Goal: Navigation & Orientation: Find specific page/section

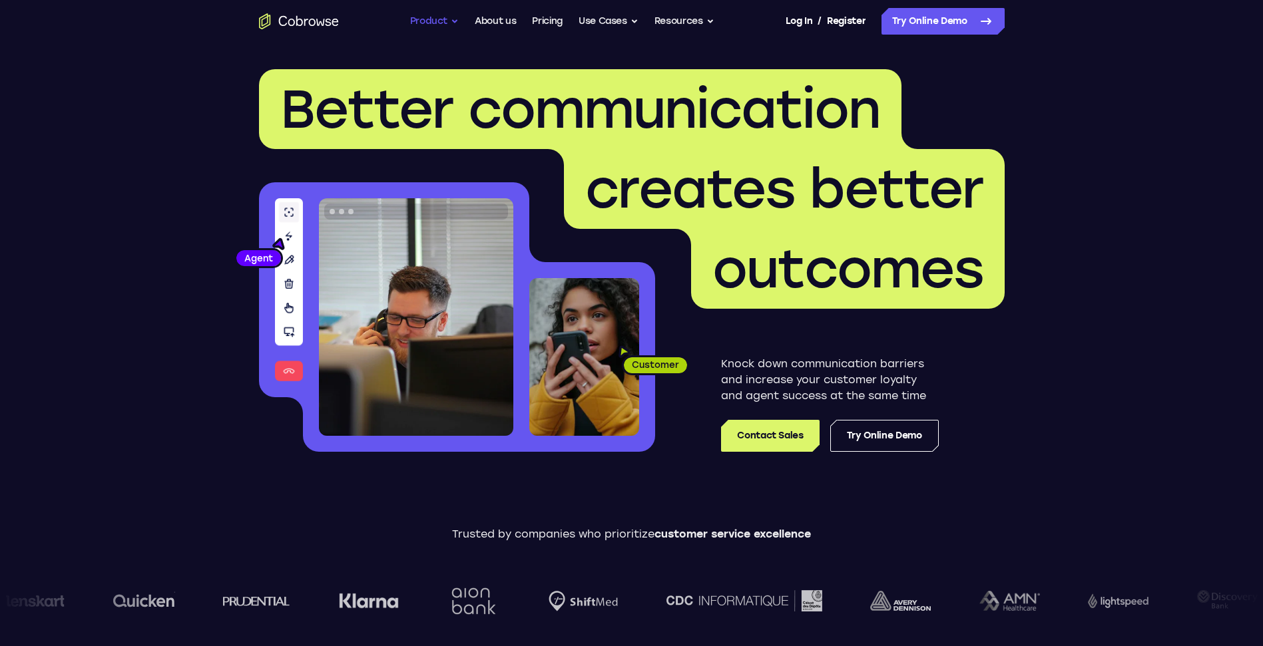
click at [424, 22] on button "Product" at bounding box center [434, 21] width 49 height 27
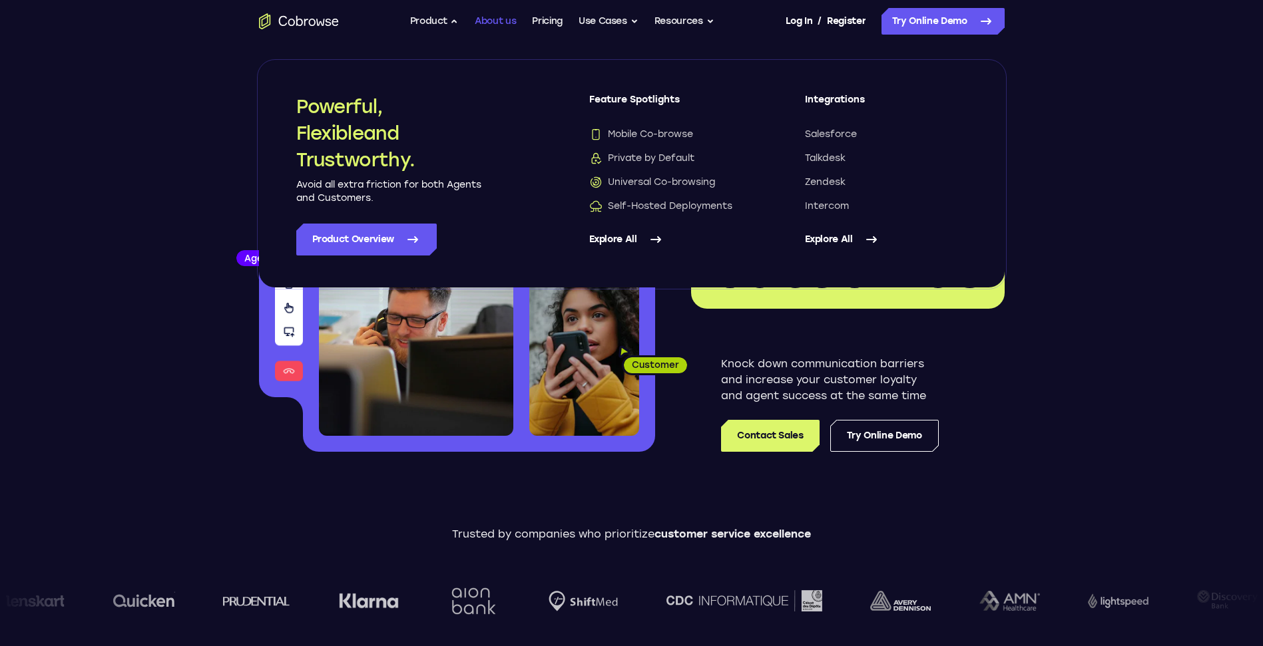
click at [493, 26] on link "About us" at bounding box center [495, 21] width 41 height 27
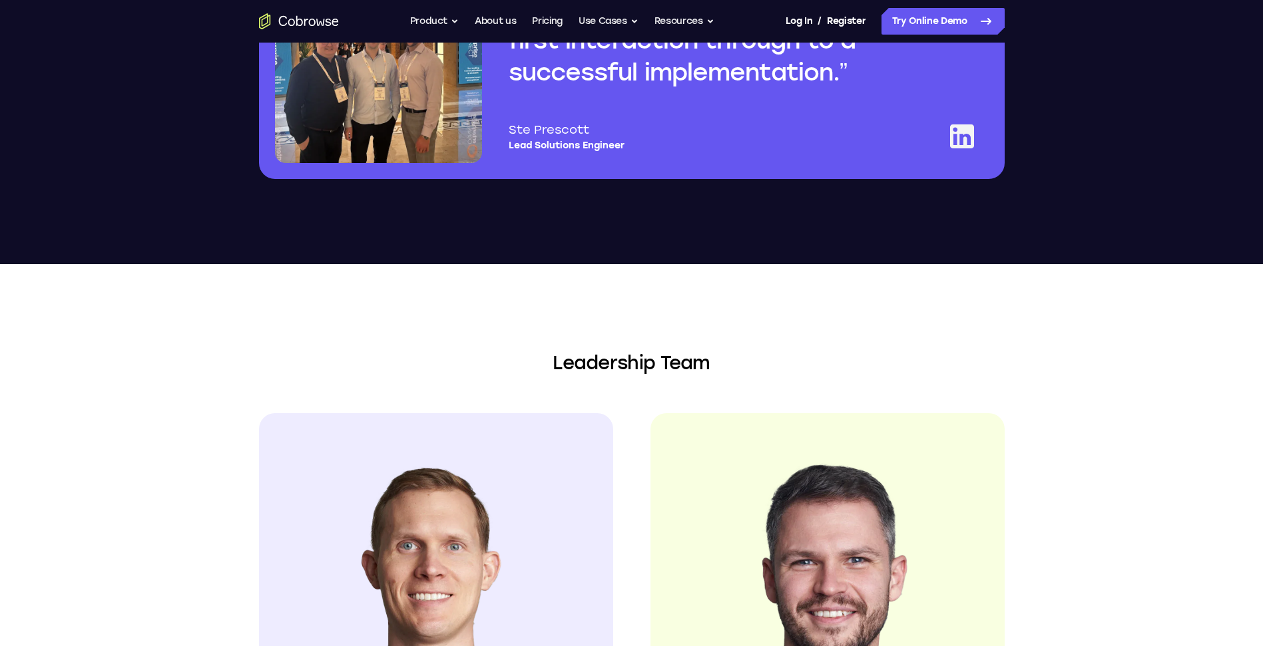
scroll to position [1122, 0]
